Goal: Navigation & Orientation: Find specific page/section

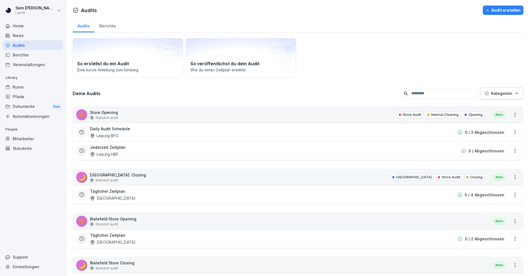
click at [32, 56] on div "Berichte" at bounding box center [33, 55] width 60 height 10
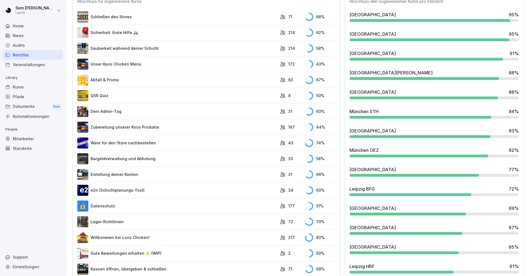
scroll to position [79, 0]
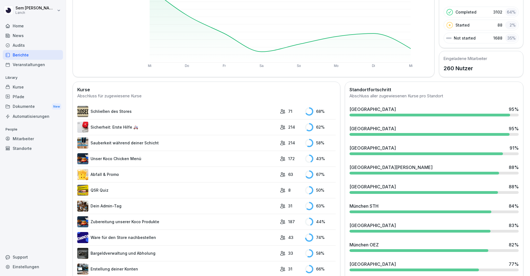
click at [31, 137] on div "Mitarbeiter" at bounding box center [33, 139] width 60 height 10
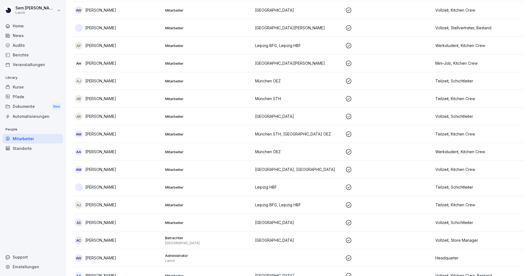
scroll to position [6, 0]
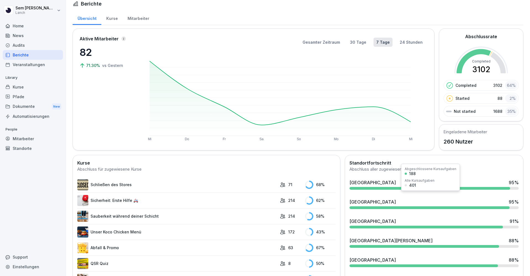
scroll to position [301, 0]
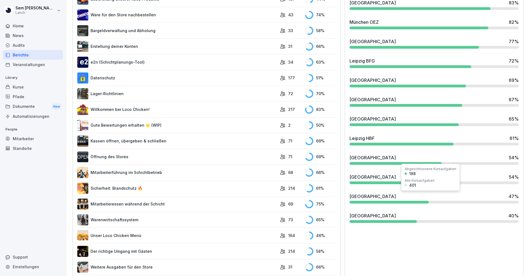
click at [375, 199] on div "[GEOGRAPHIC_DATA] 47 %" at bounding box center [434, 196] width 169 height 7
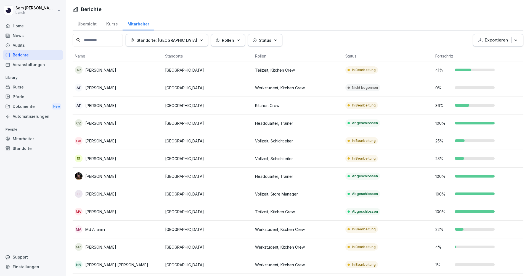
click at [259, 41] on p "Status" at bounding box center [265, 40] width 12 height 6
click at [236, 20] on html "[PERSON_NAME] Lanch Home News Audits Berichte Veranstaltungen Library Kurse Pfa…" at bounding box center [265, 138] width 530 height 276
click at [164, 40] on p "Standorte: [GEOGRAPHIC_DATA]" at bounding box center [167, 40] width 60 height 6
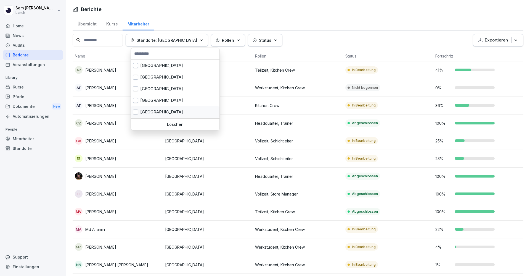
scroll to position [150, 0]
click at [155, 102] on div "[GEOGRAPHIC_DATA]" at bounding box center [175, 101] width 89 height 12
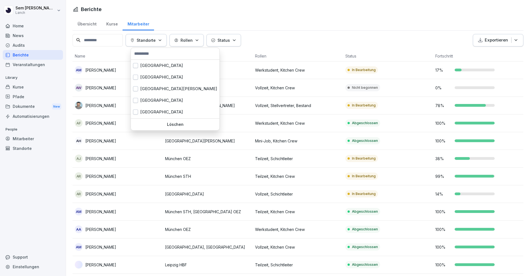
scroll to position [59, 0]
click at [149, 103] on div "[GEOGRAPHIC_DATA]" at bounding box center [175, 100] width 89 height 12
click at [294, 20] on html "[PERSON_NAME] Lanch Home News Audits Berichte Veranstaltungen Library Kurse Pfa…" at bounding box center [265, 138] width 530 height 276
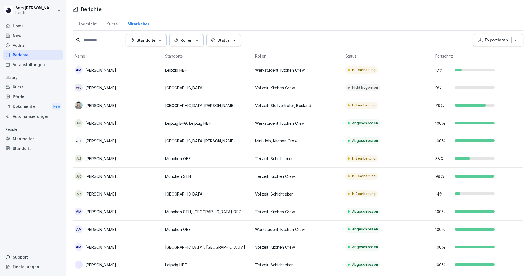
click at [151, 34] on button "Standorte" at bounding box center [146, 40] width 41 height 12
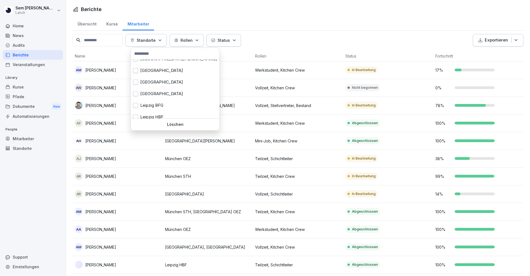
scroll to position [88, 0]
click at [136, 70] on button "button" at bounding box center [135, 69] width 5 height 5
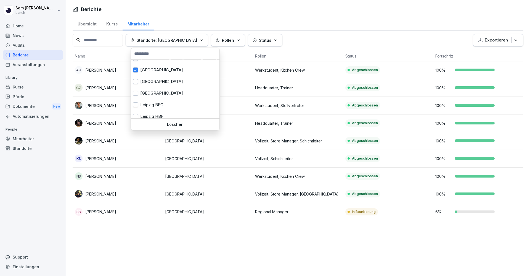
click at [321, 45] on html "[PERSON_NAME] Lanch Home News Audits Berichte Veranstaltungen Library Kurse Pfa…" at bounding box center [265, 138] width 530 height 276
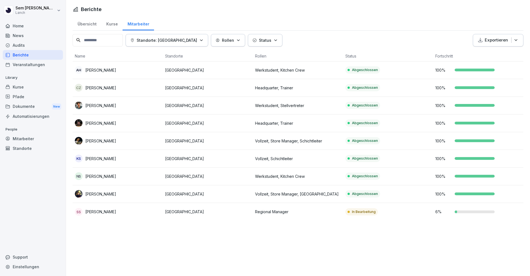
click at [32, 86] on div "Kurse" at bounding box center [33, 87] width 60 height 10
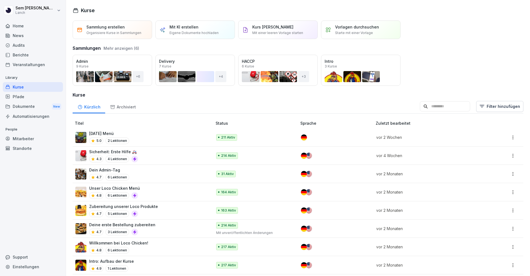
click at [173, 102] on div "Kürzlich Archiviert Filter hinzufügen" at bounding box center [298, 106] width 451 height 14
